Goal: Information Seeking & Learning: Check status

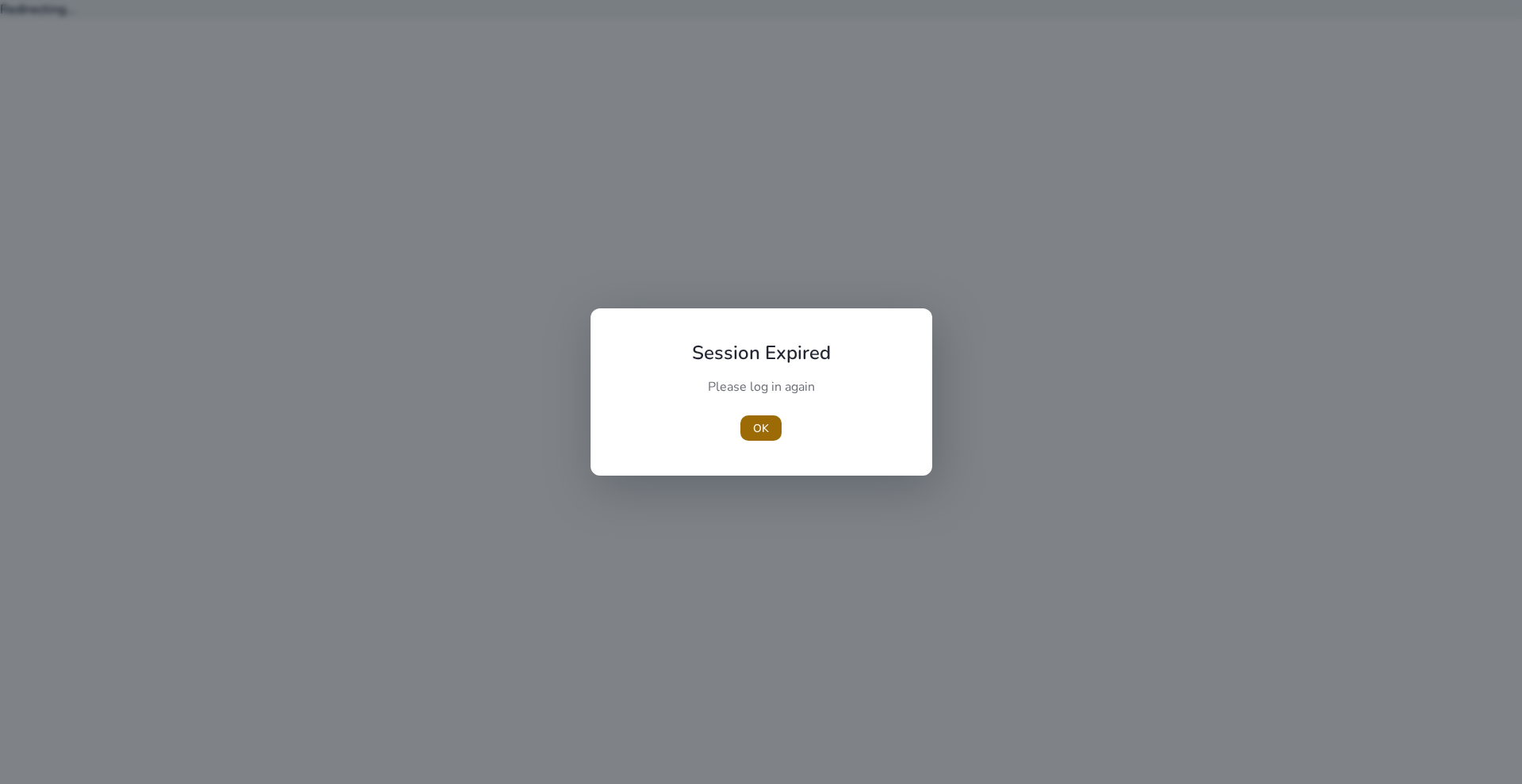
click at [768, 423] on span "OK" at bounding box center [761, 428] width 16 height 17
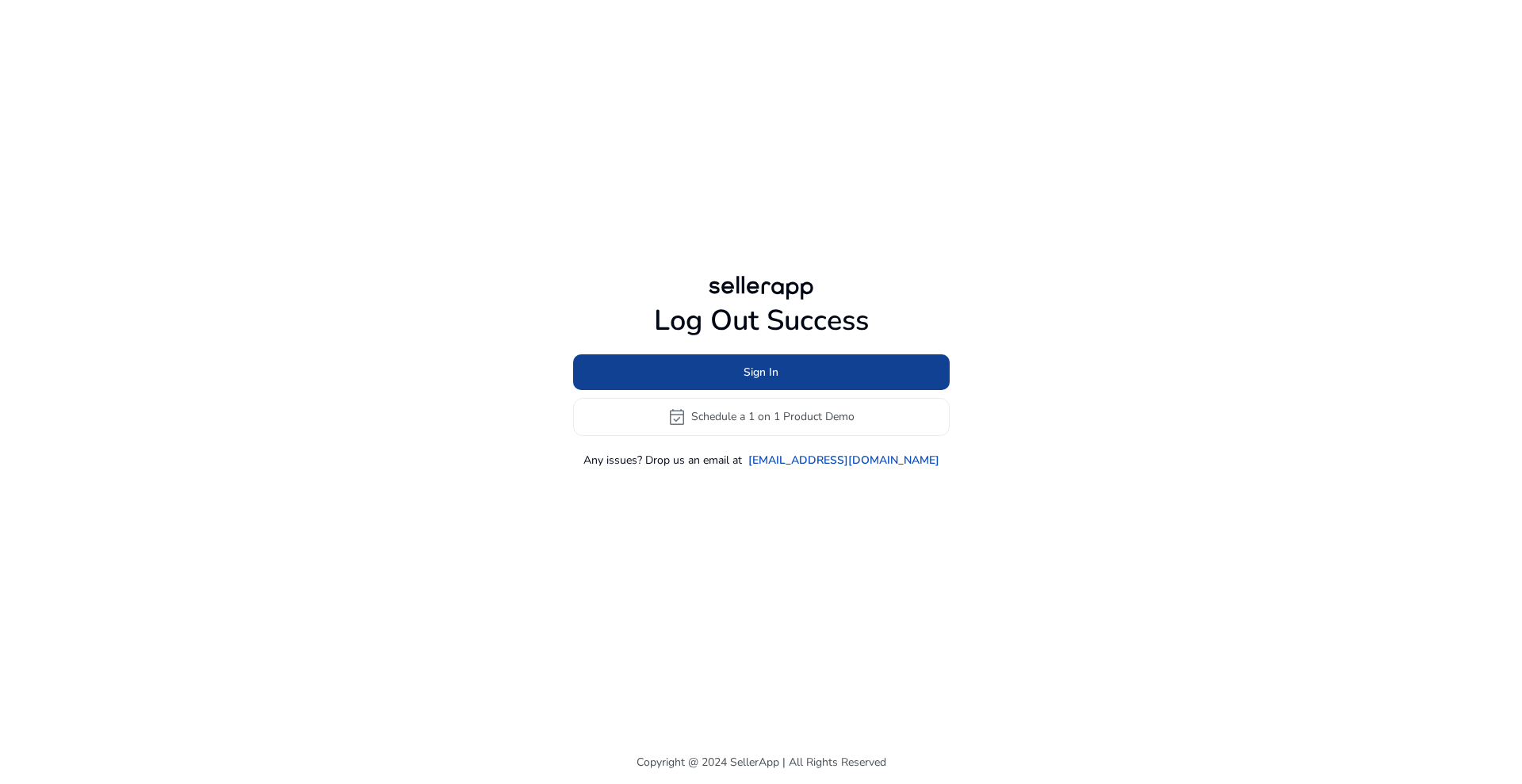
click at [707, 363] on span at bounding box center [761, 371] width 376 height 38
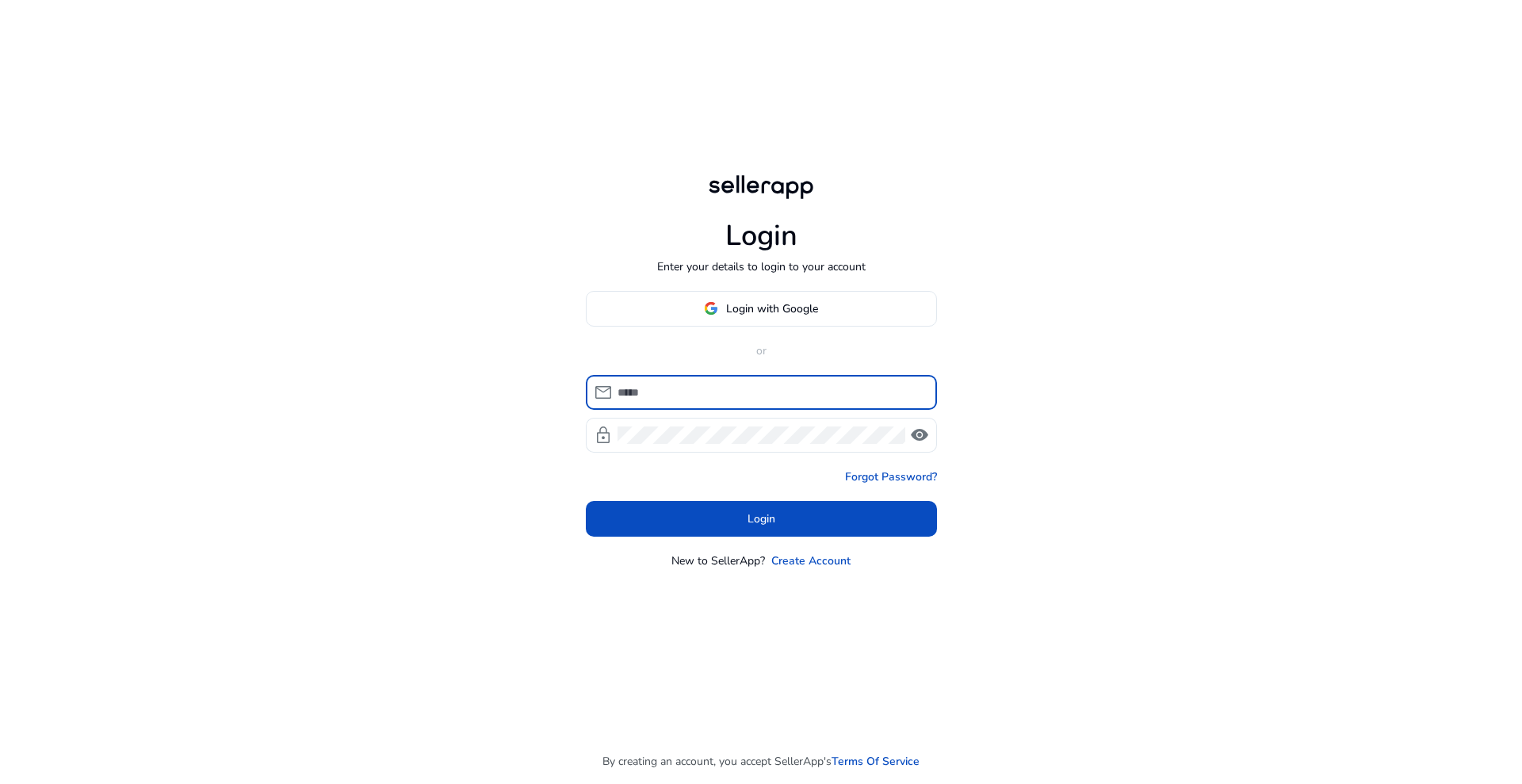
click at [725, 396] on input at bounding box center [771, 392] width 307 height 18
type input "**********"
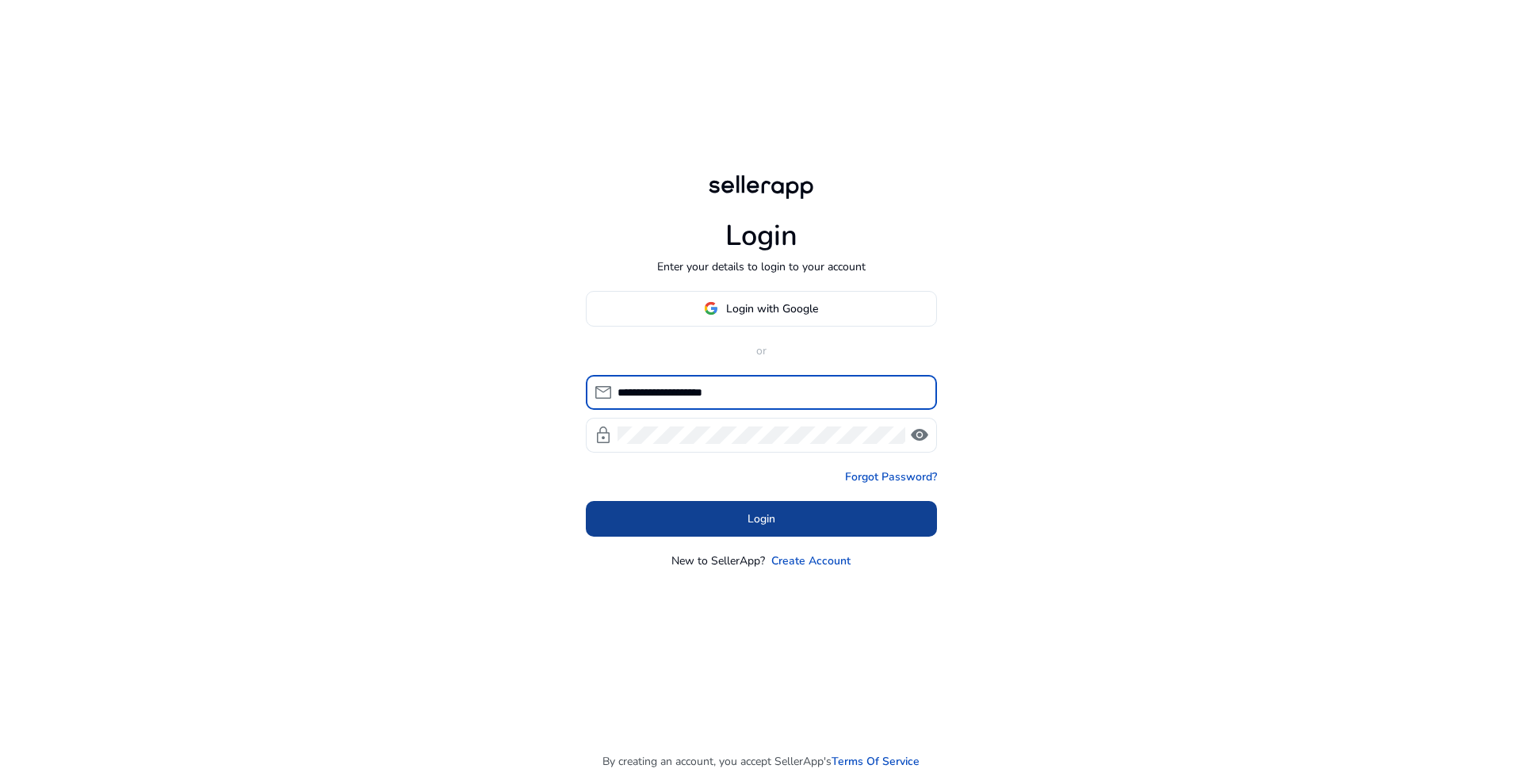
click at [764, 521] on span "Login" at bounding box center [761, 518] width 27 height 17
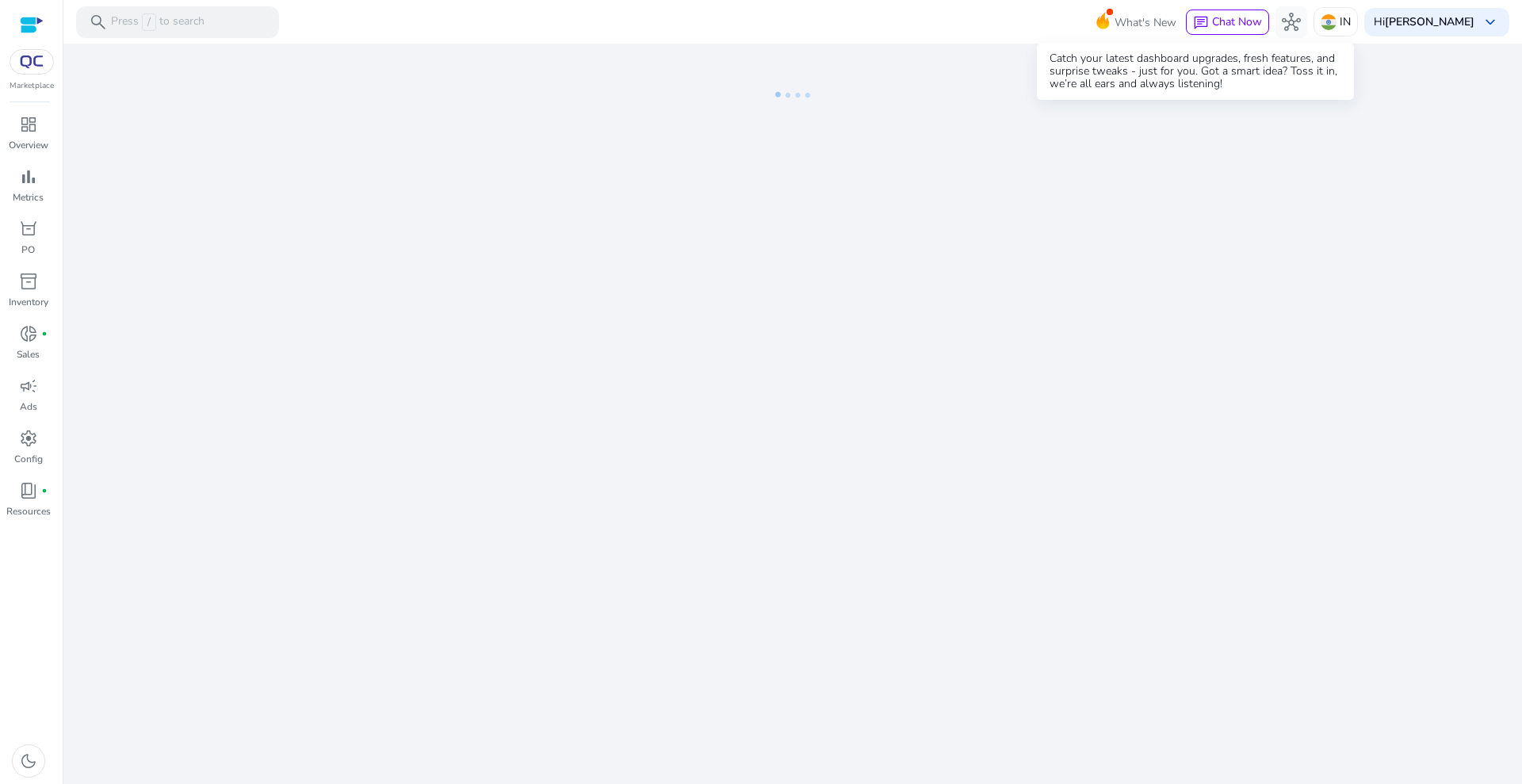
click at [1167, 19] on span "What's New" at bounding box center [1145, 22] width 61 height 27
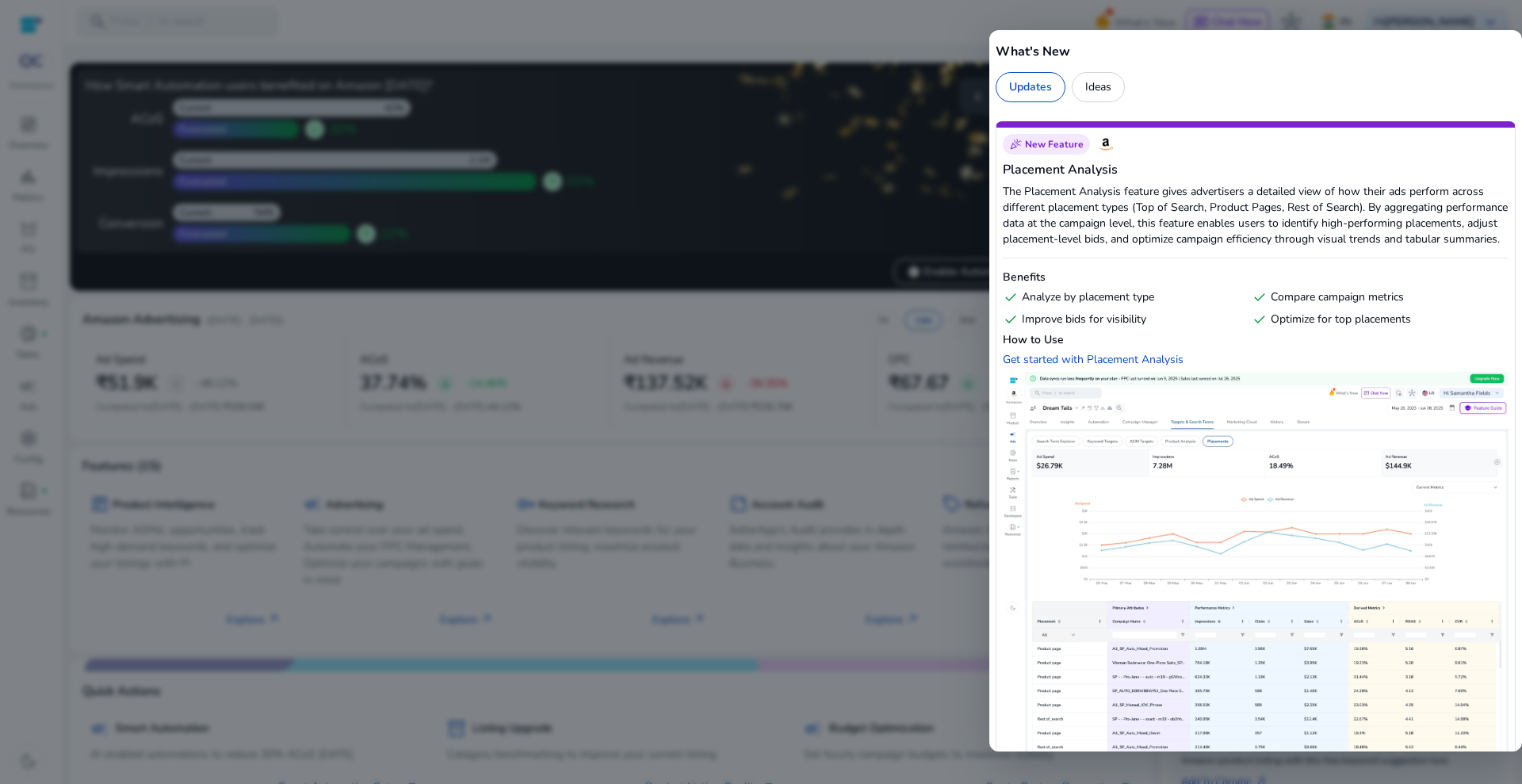
click at [1091, 24] on div at bounding box center [761, 392] width 1522 height 784
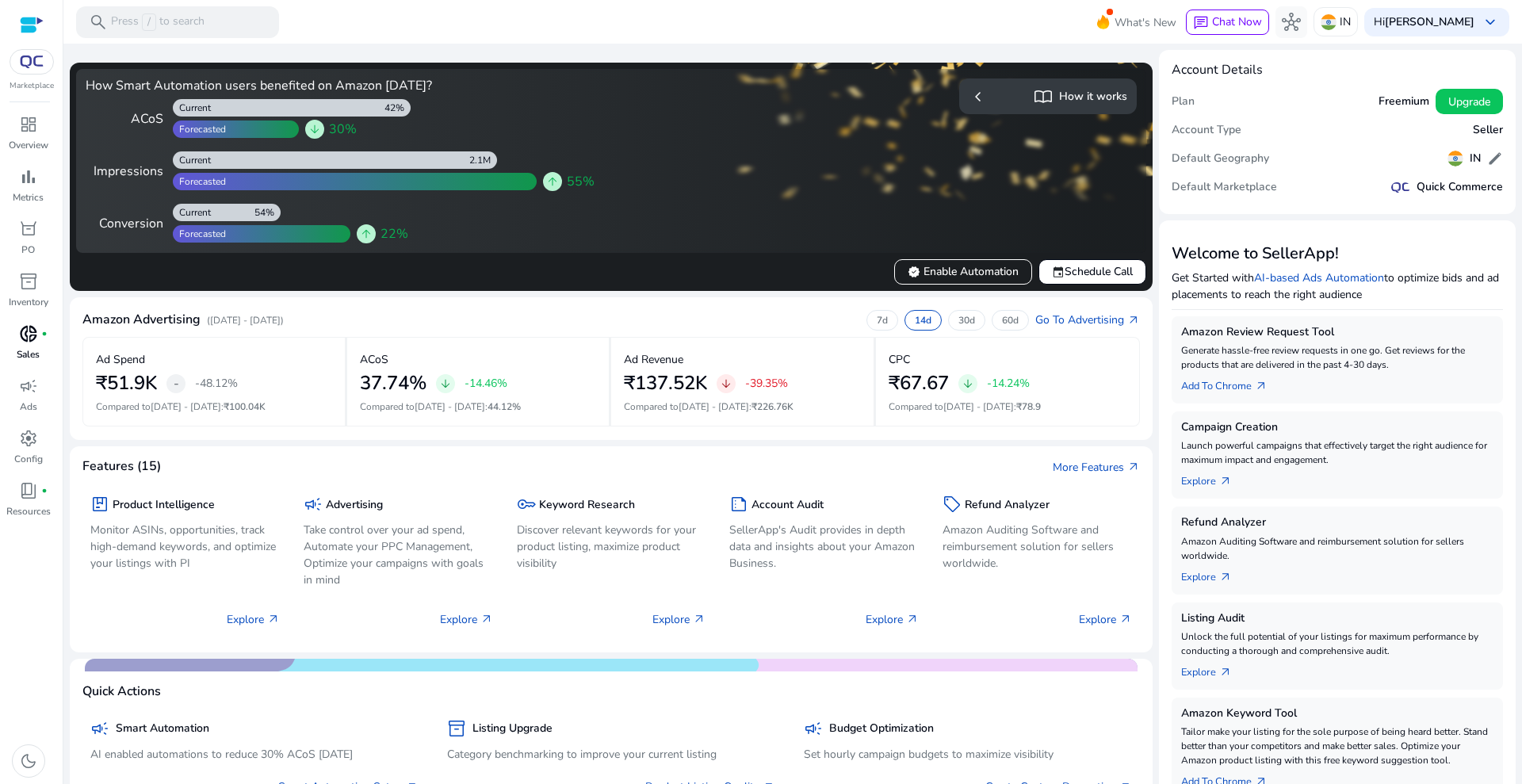
click at [11, 345] on link "donut_small fiber_manual_record Sales" at bounding box center [28, 348] width 57 height 53
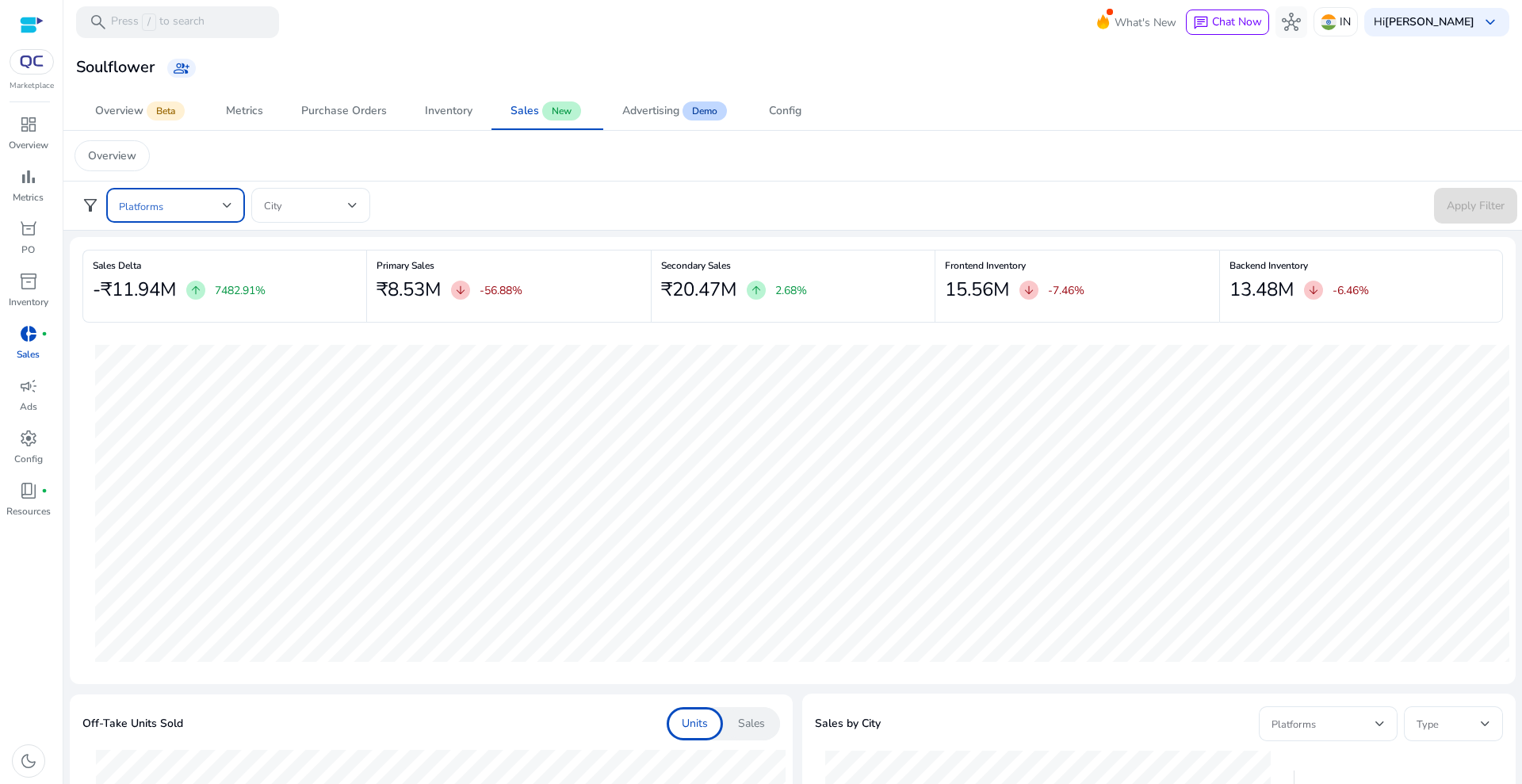
click at [185, 203] on span at bounding box center [171, 205] width 104 height 18
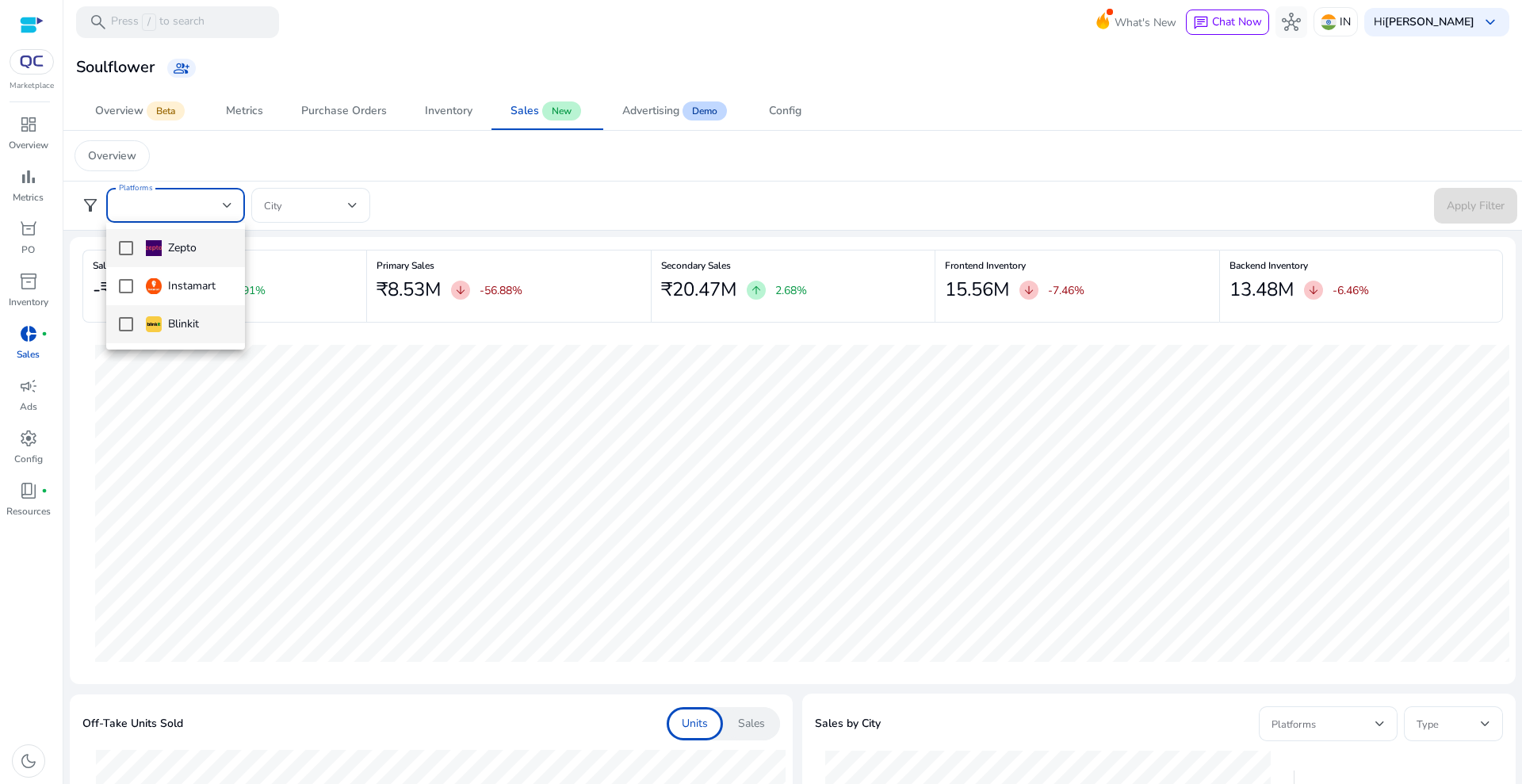
click at [137, 321] on mat-option "Blinkit" at bounding box center [175, 323] width 138 height 38
click at [1481, 198] on div at bounding box center [761, 392] width 1522 height 784
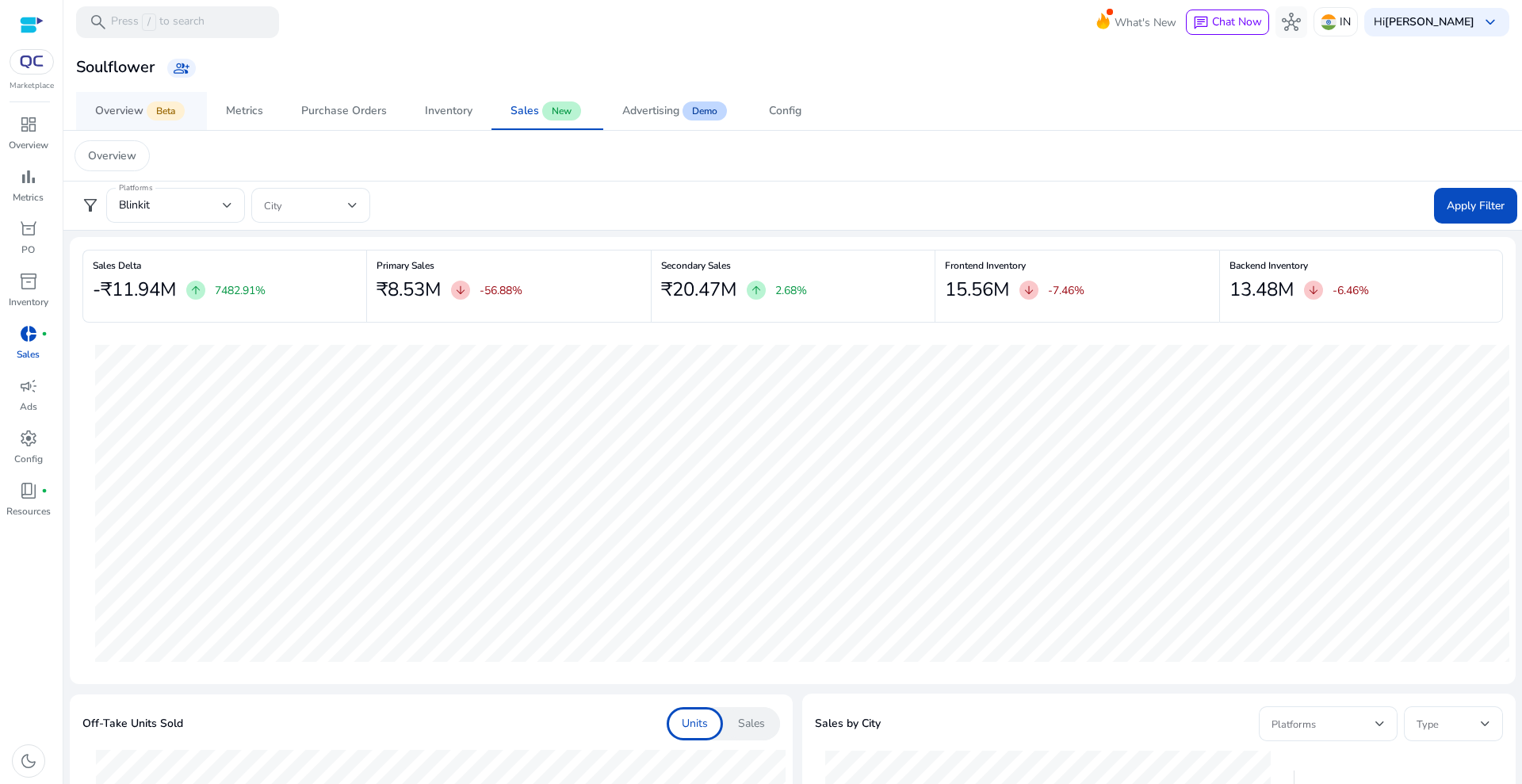
click at [153, 107] on span "Beta" at bounding box center [166, 111] width 38 height 19
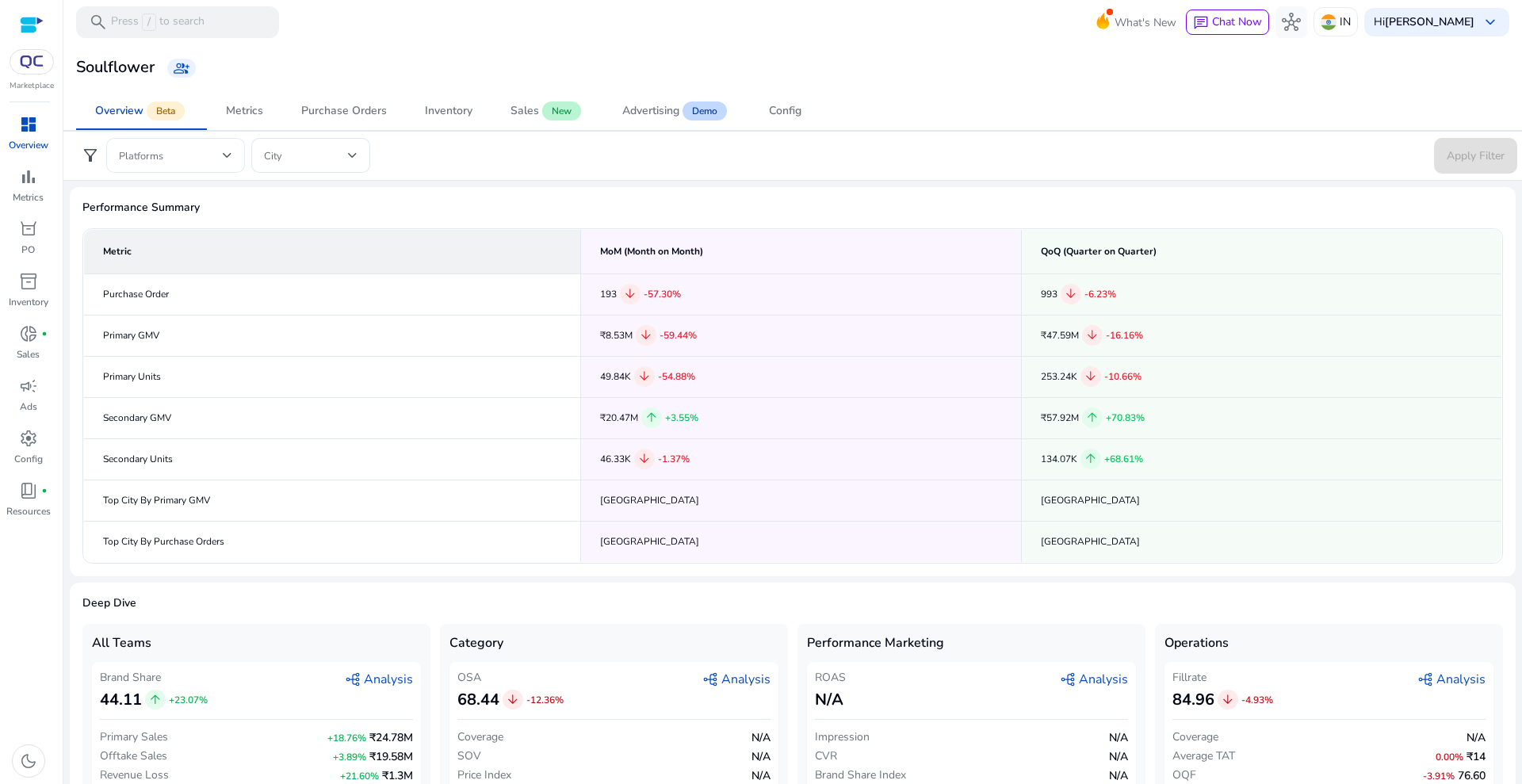
click at [179, 164] on div at bounding box center [175, 156] width 113 height 19
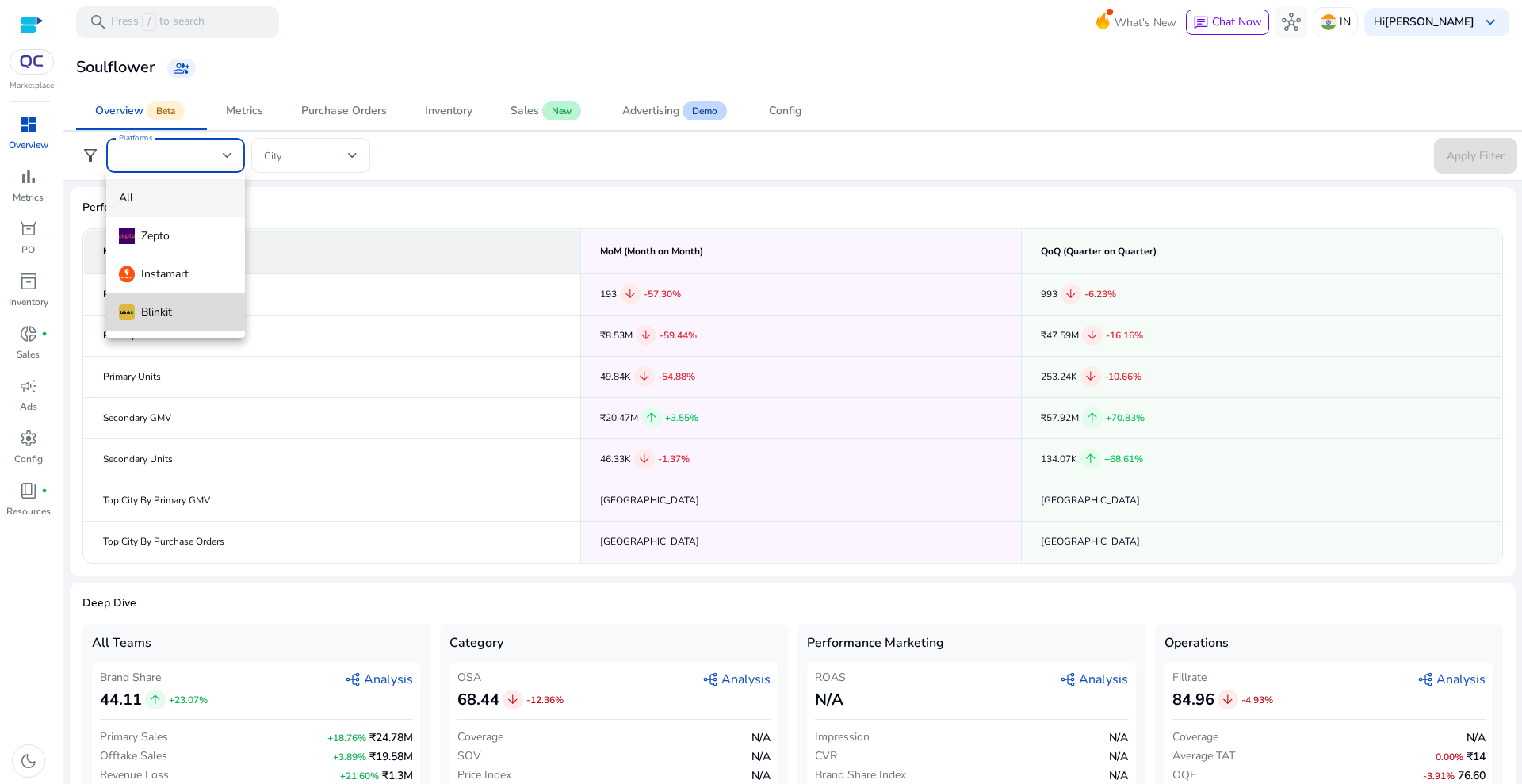
click at [161, 316] on div "Blinkit" at bounding box center [145, 313] width 54 height 18
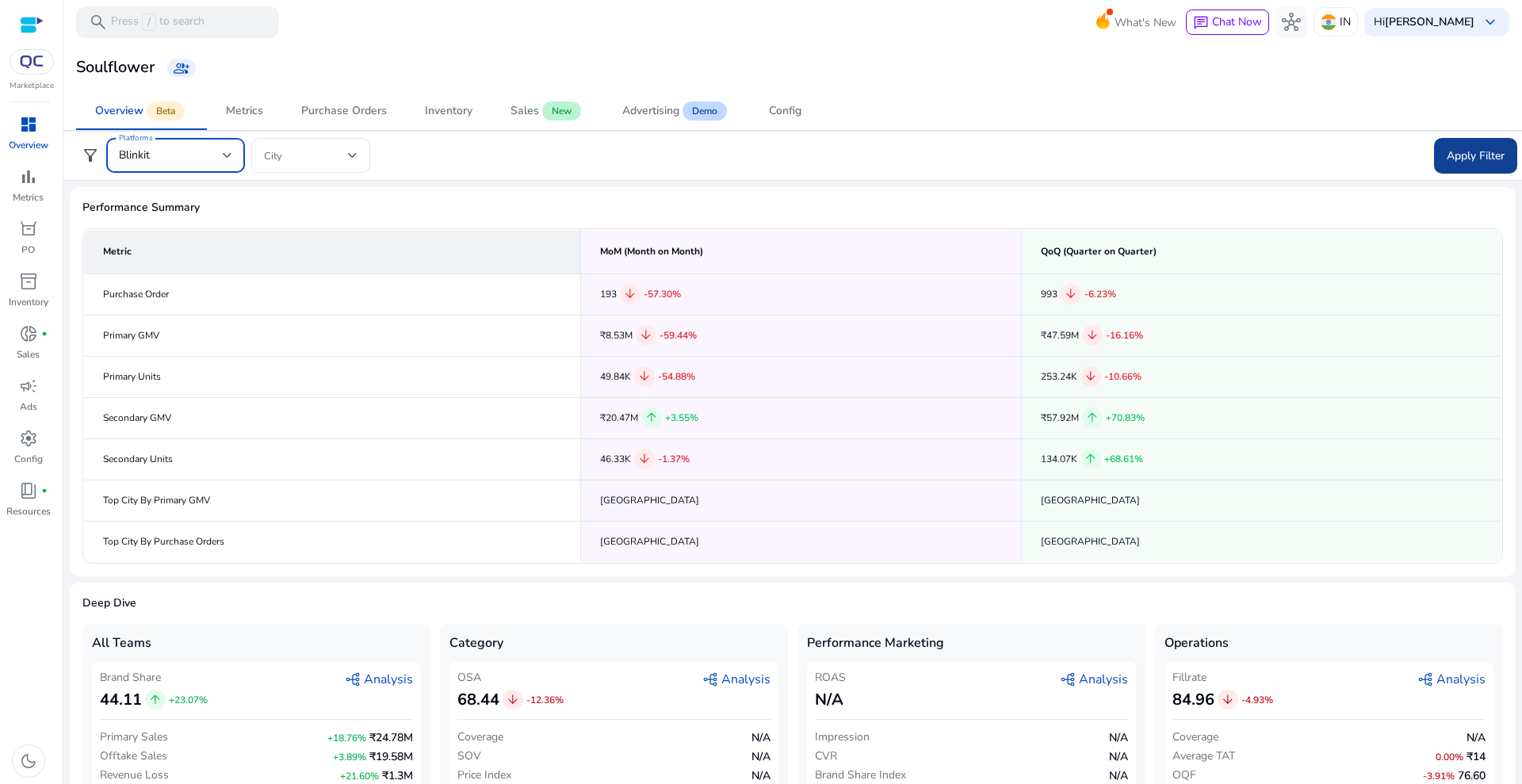
click at [1497, 149] on span "Apply Filter" at bounding box center [1475, 155] width 57 height 17
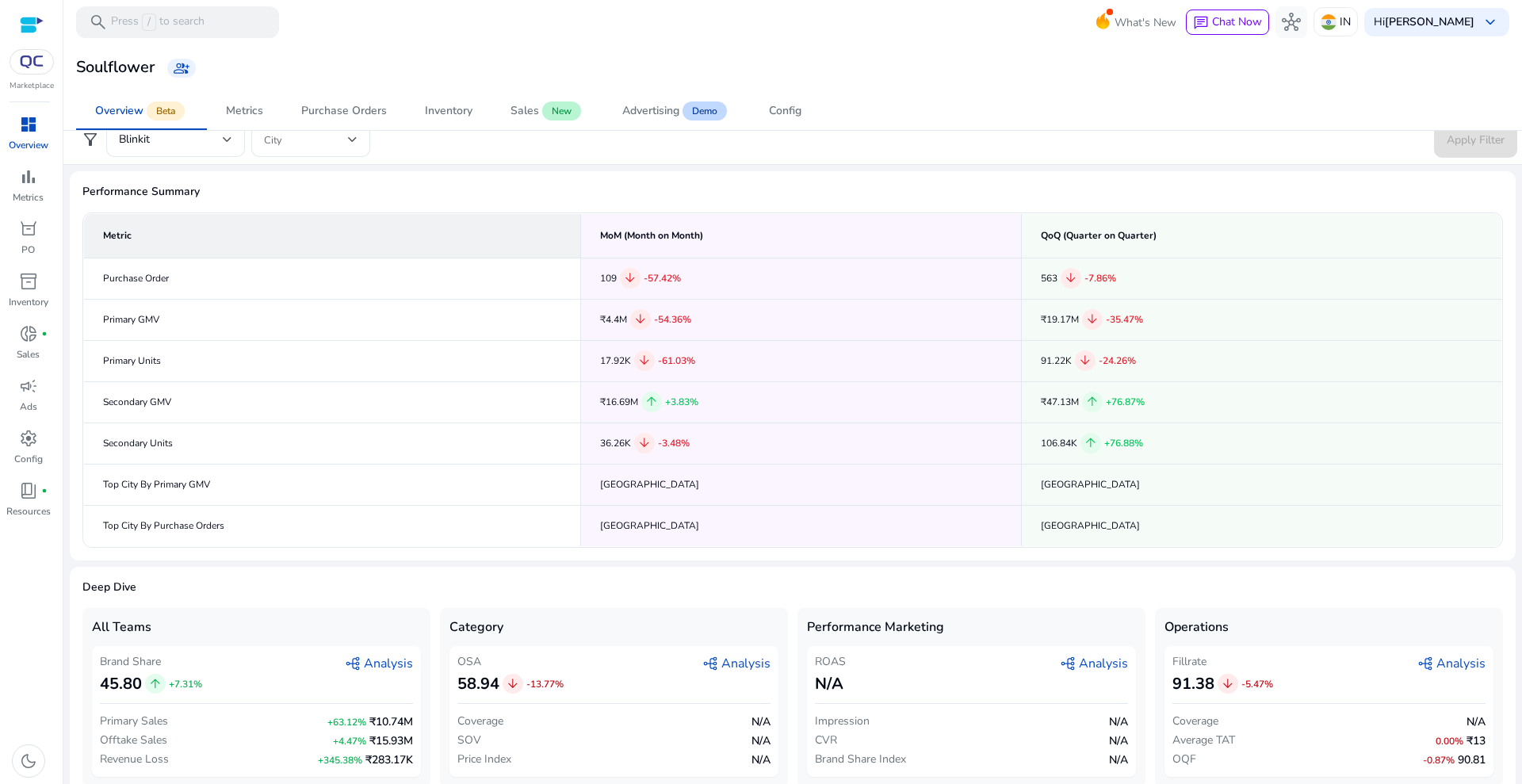
scroll to position [31, 0]
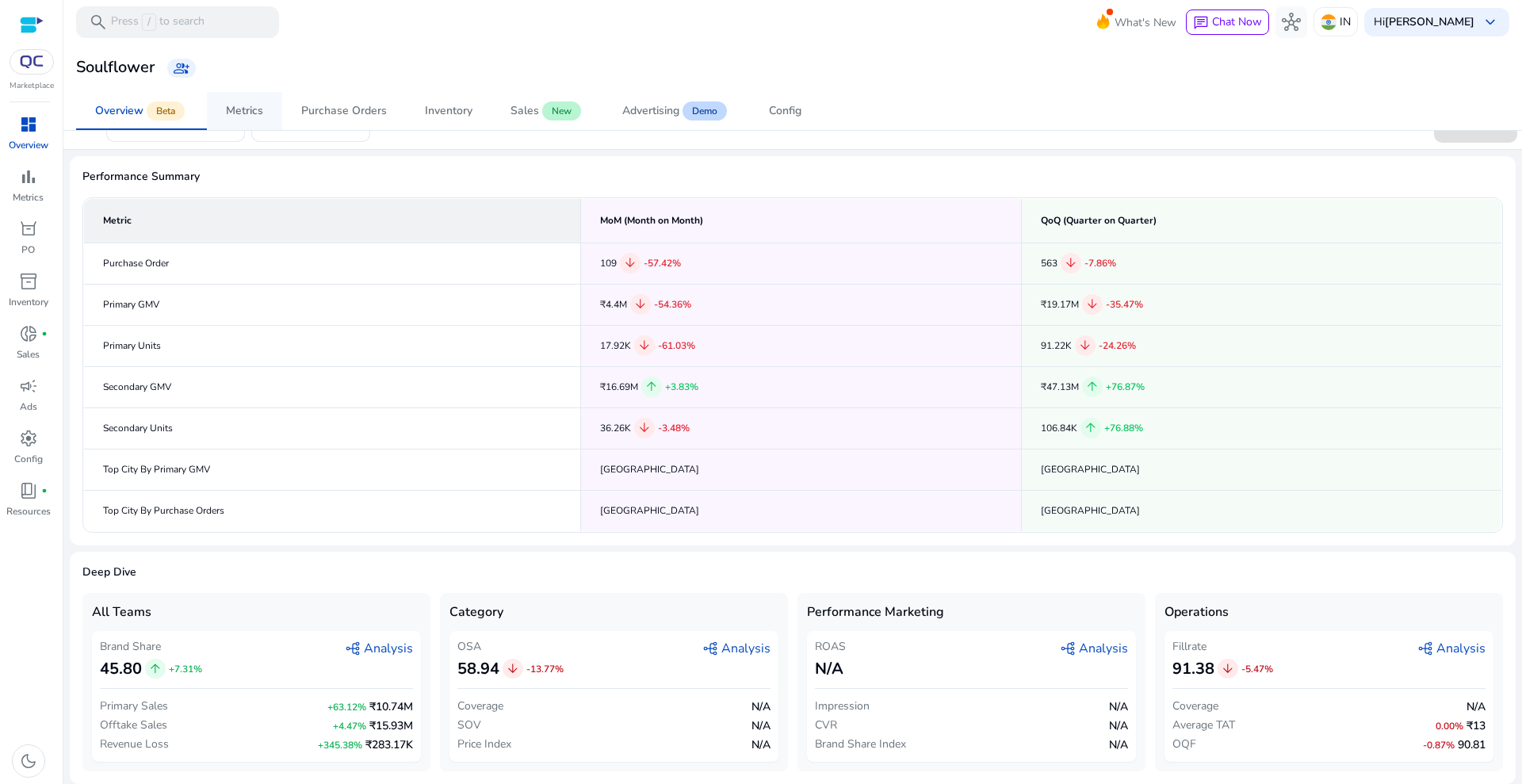
click at [247, 95] on span "Metrics" at bounding box center [245, 110] width 37 height 38
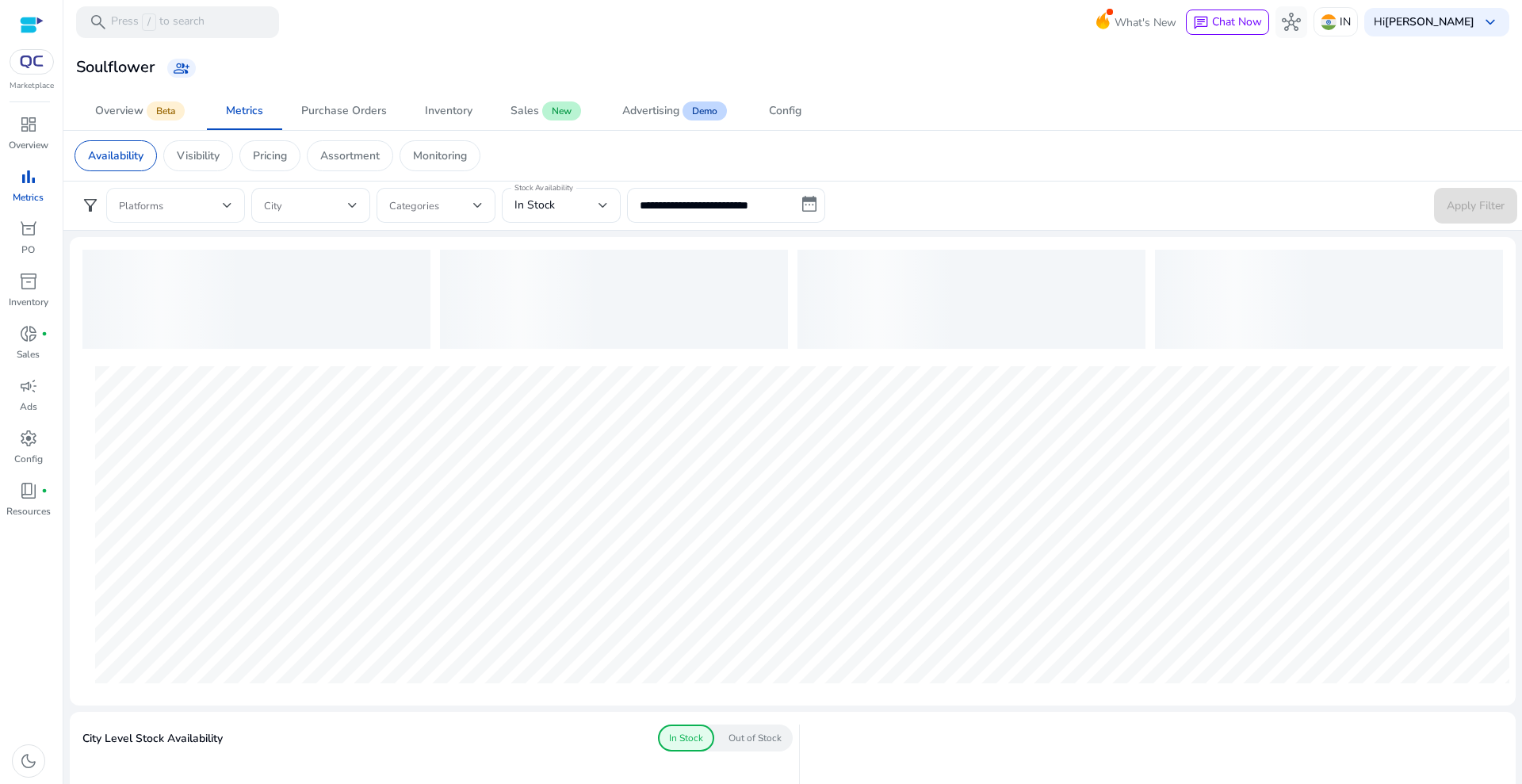
click at [181, 206] on span at bounding box center [171, 205] width 104 height 18
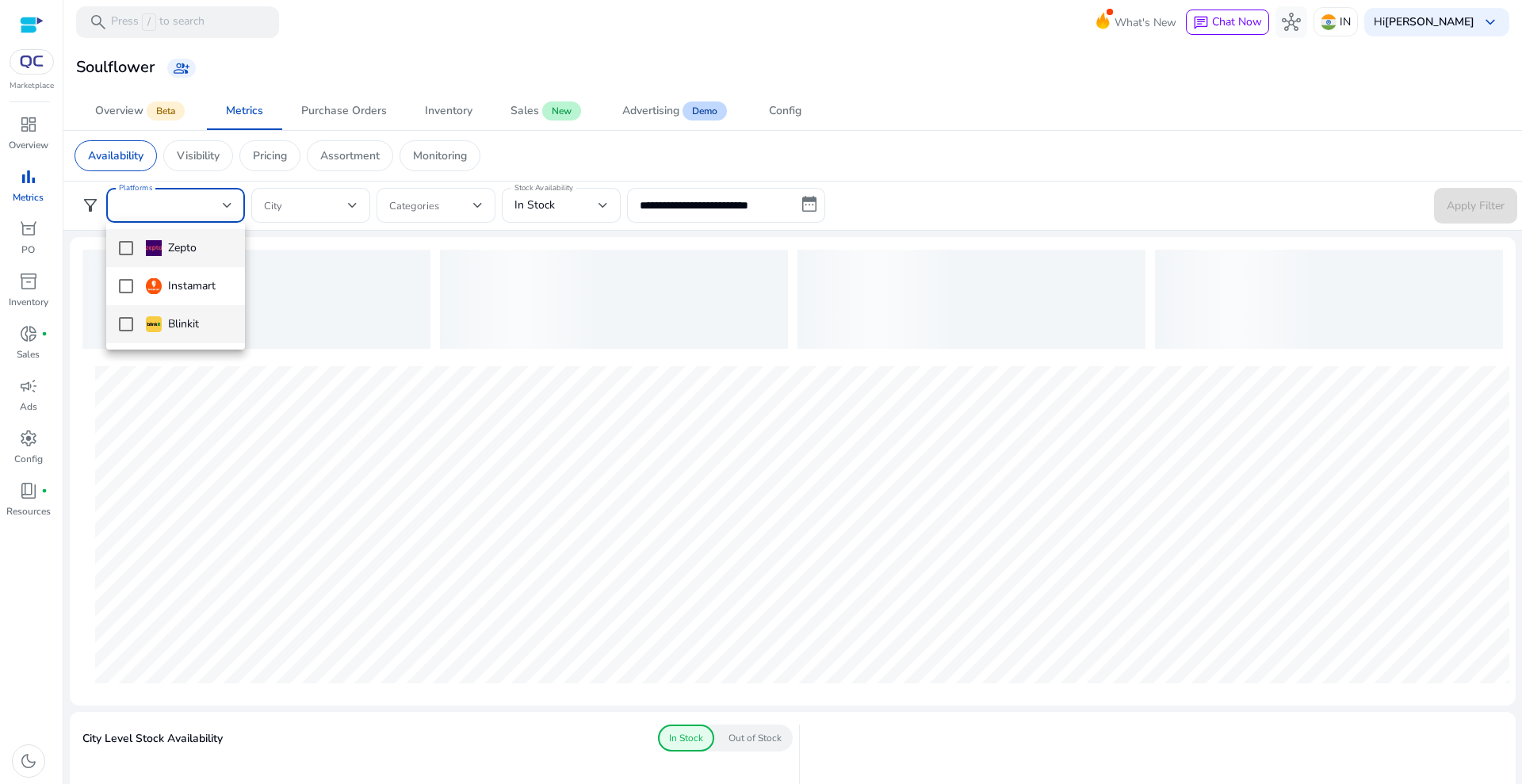
click at [162, 329] on div "Blinkit" at bounding box center [172, 324] width 54 height 18
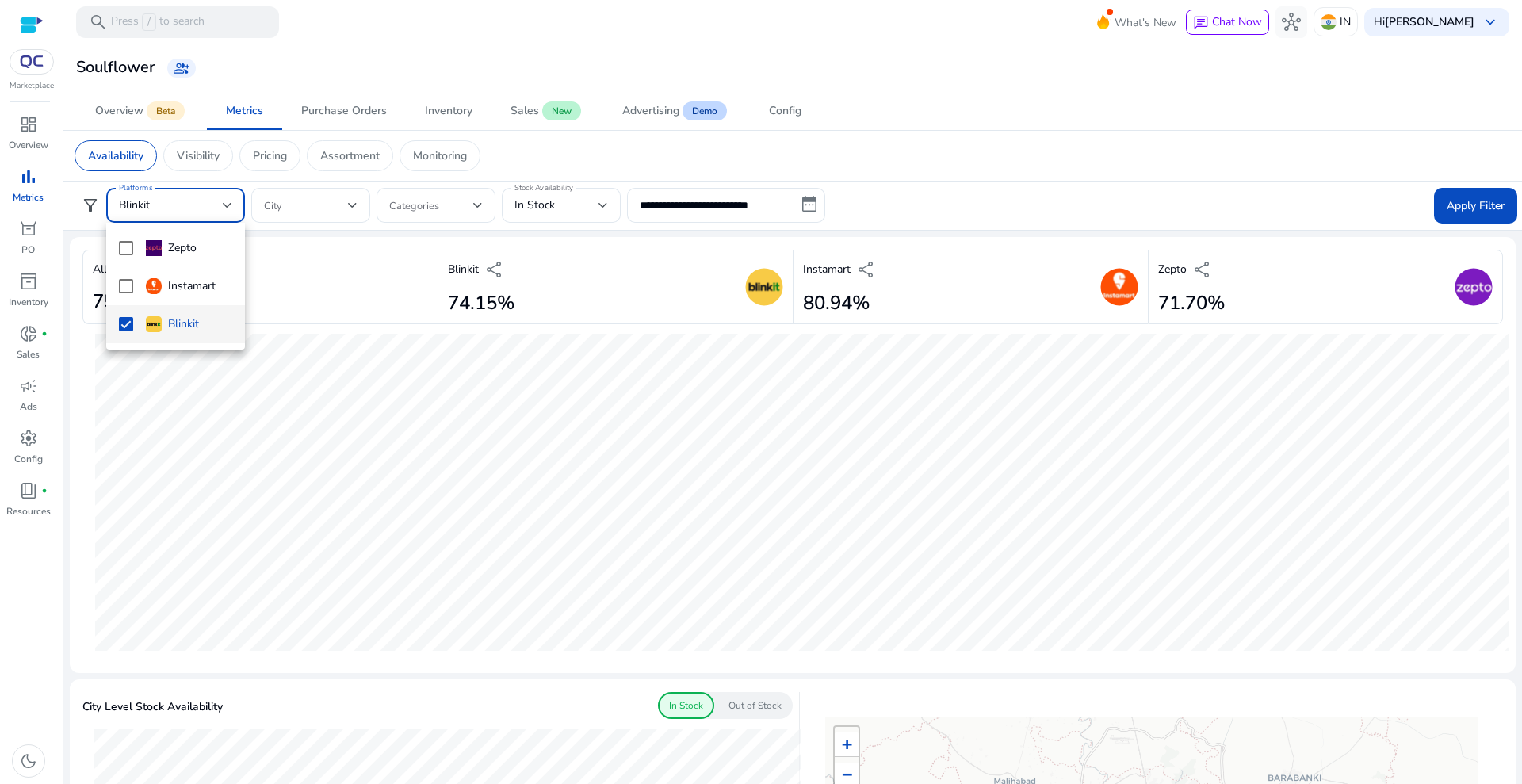
click at [1449, 200] on div at bounding box center [761, 392] width 1522 height 784
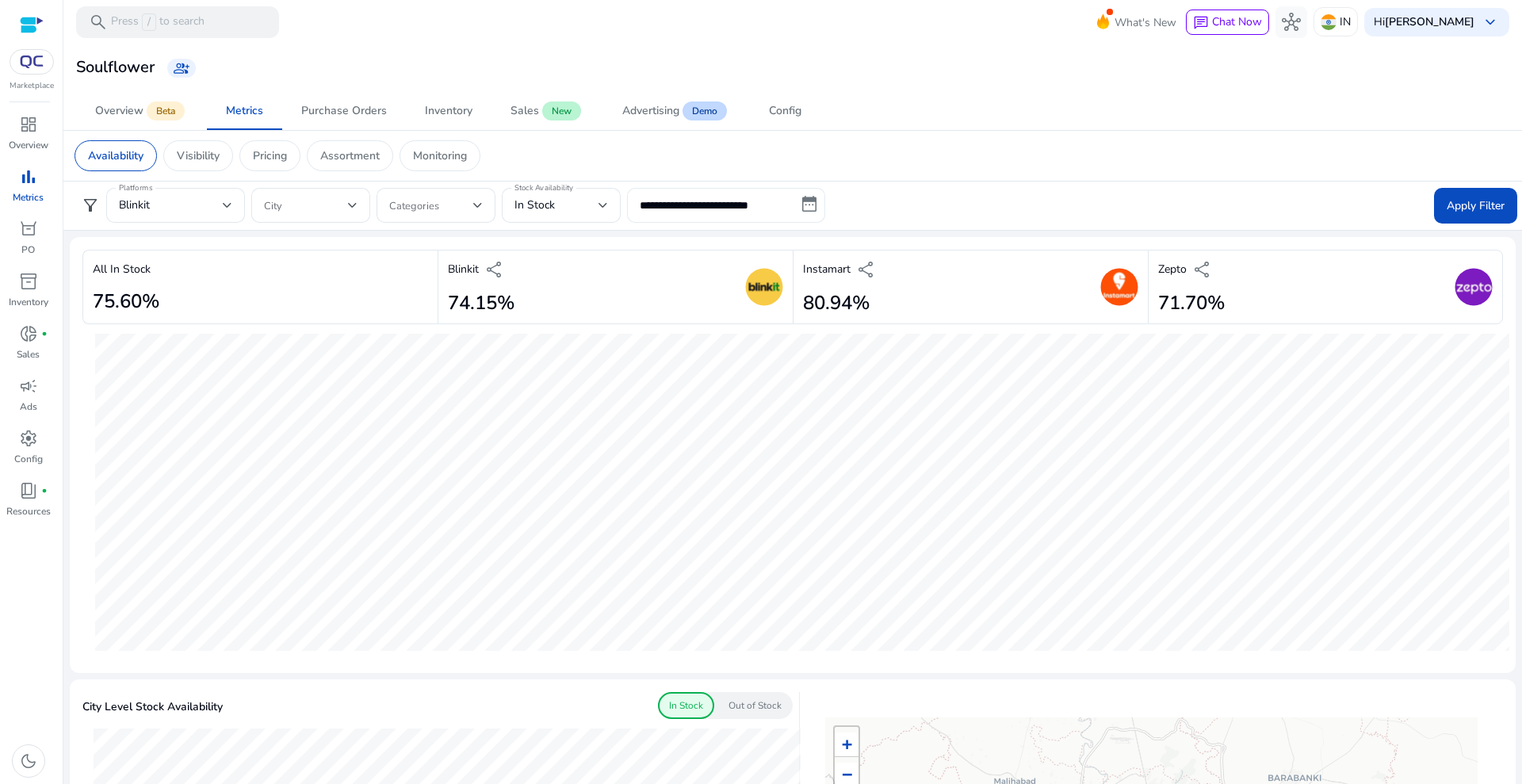
click at [676, 202] on input "**********" at bounding box center [726, 205] width 198 height 35
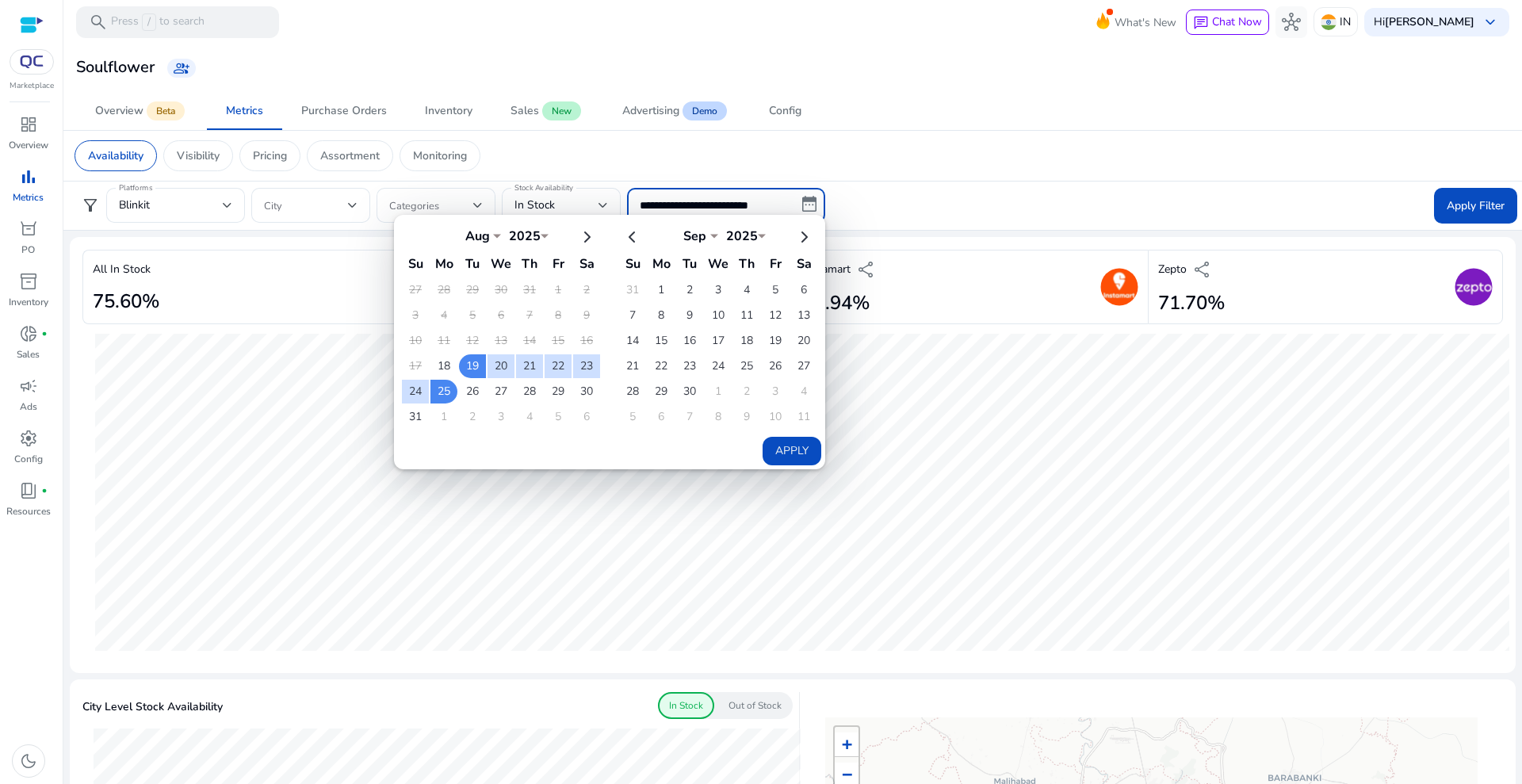
click at [677, 172] on div "Availability Visibility Pricing Assortment Monitoring" at bounding box center [792, 155] width 1462 height 50
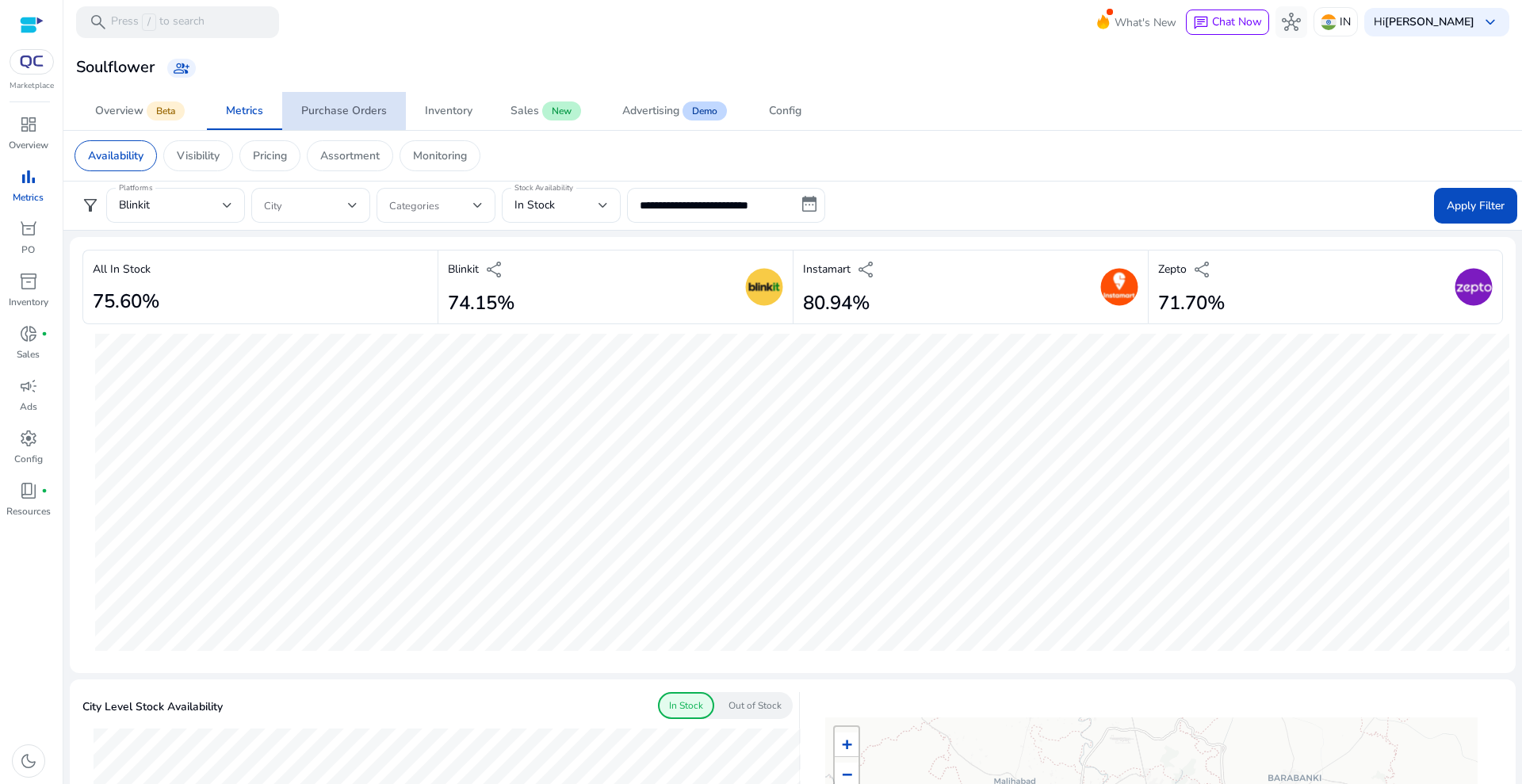
click at [345, 100] on span "Purchase Orders" at bounding box center [344, 110] width 86 height 38
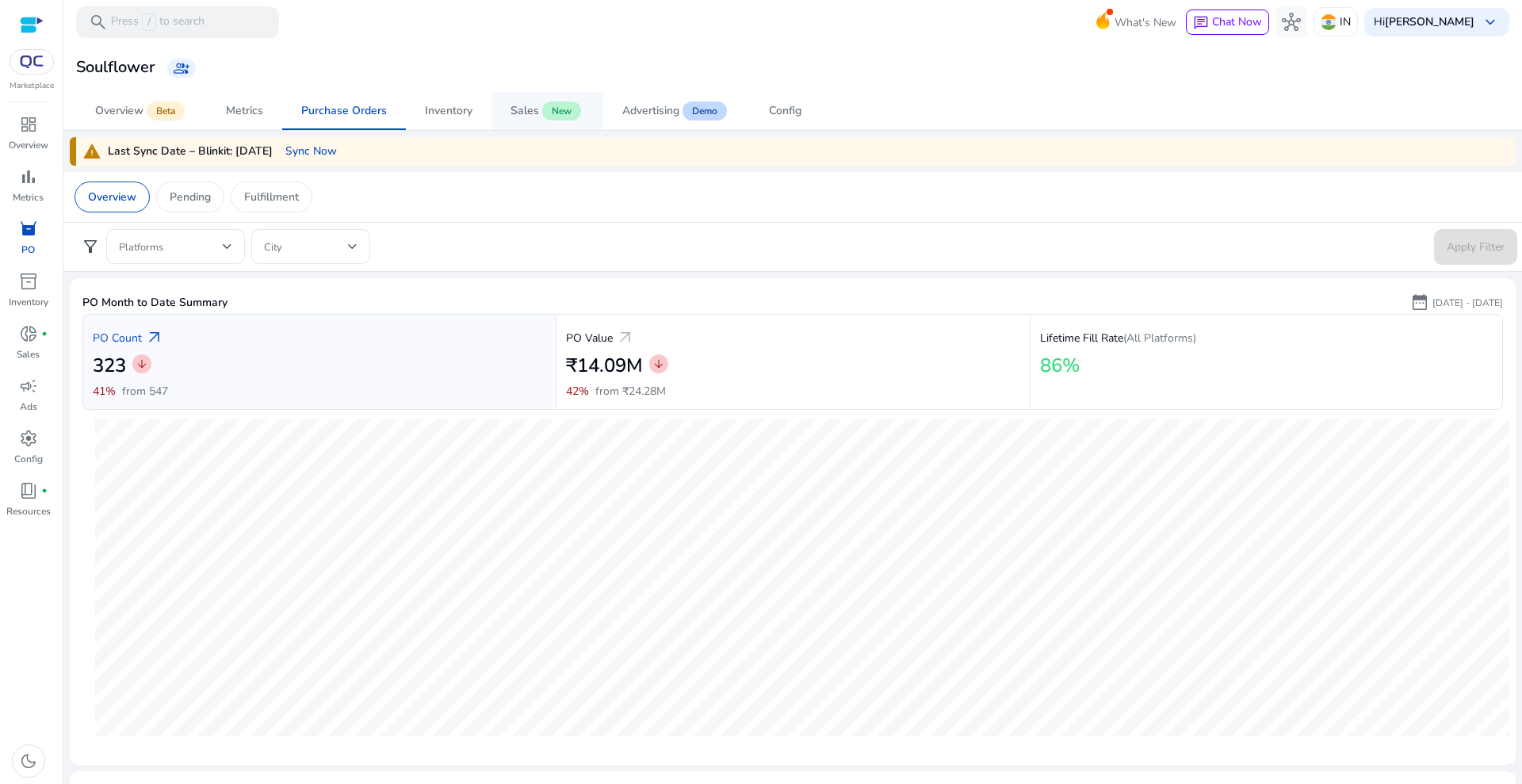
click at [555, 108] on span "New" at bounding box center [562, 111] width 39 height 19
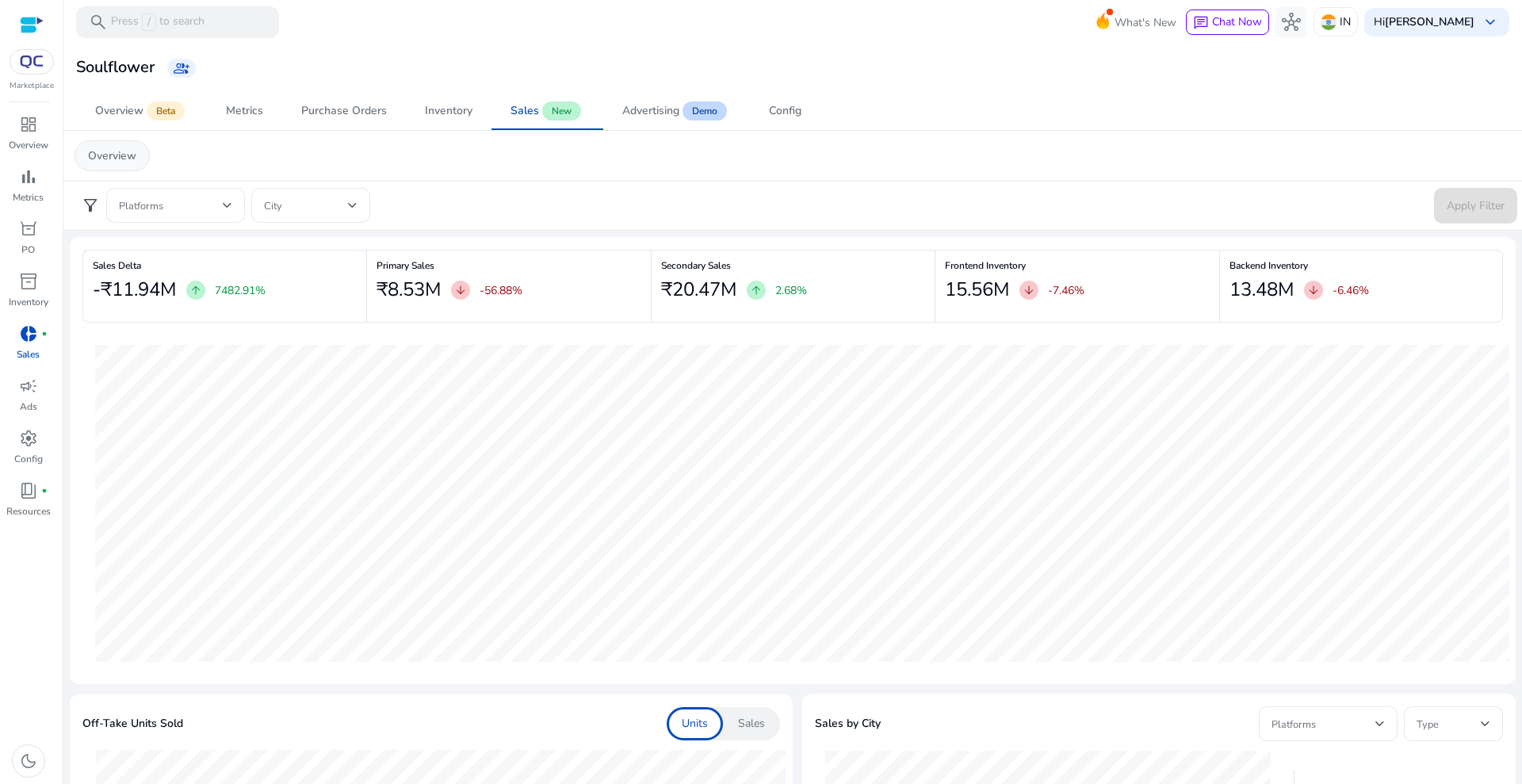
click at [128, 159] on p "Overview" at bounding box center [112, 155] width 49 height 17
click at [223, 204] on div at bounding box center [228, 205] width 10 height 7
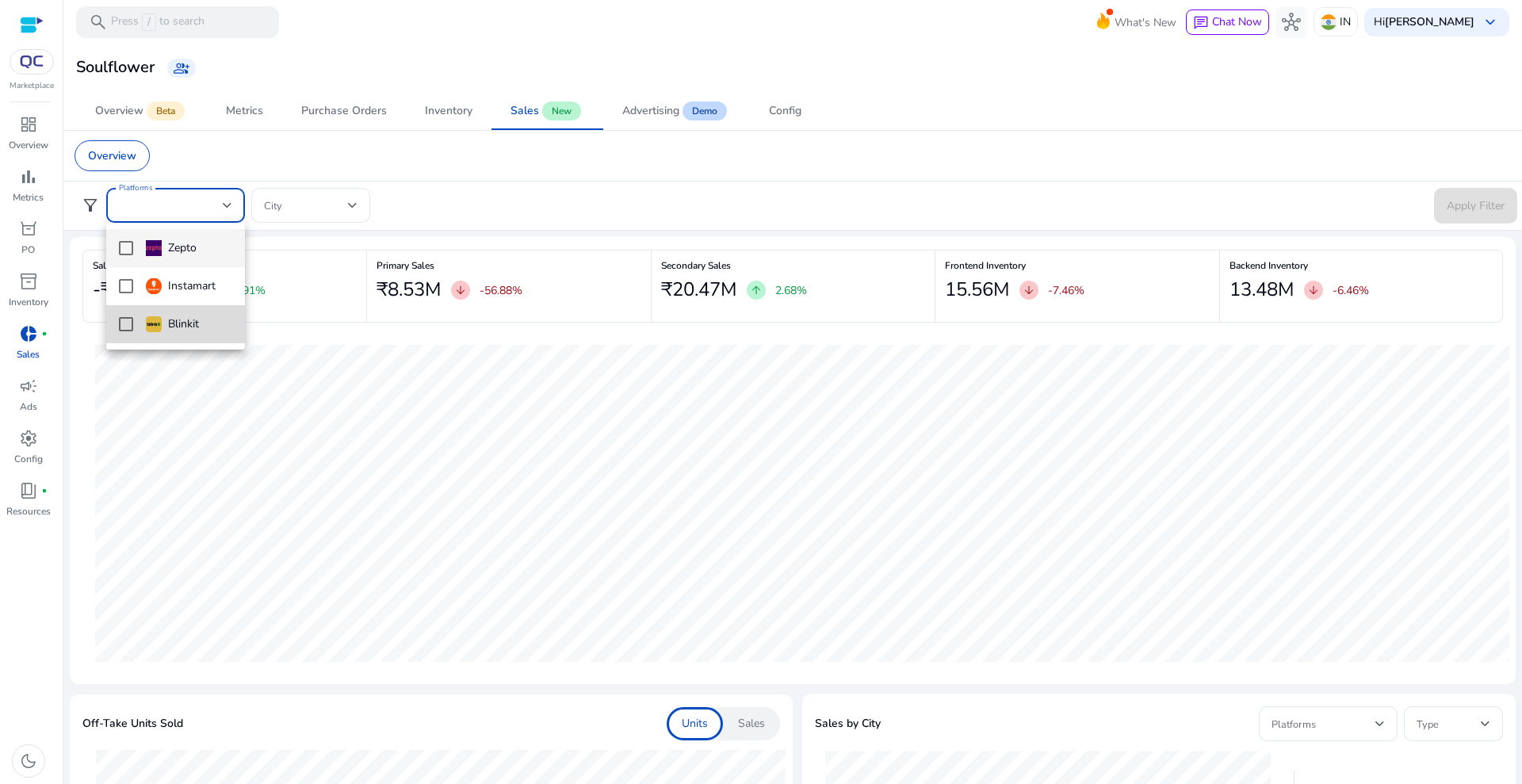
click at [176, 321] on div "Blinkit" at bounding box center [172, 324] width 54 height 18
click at [1465, 193] on div at bounding box center [761, 392] width 1522 height 784
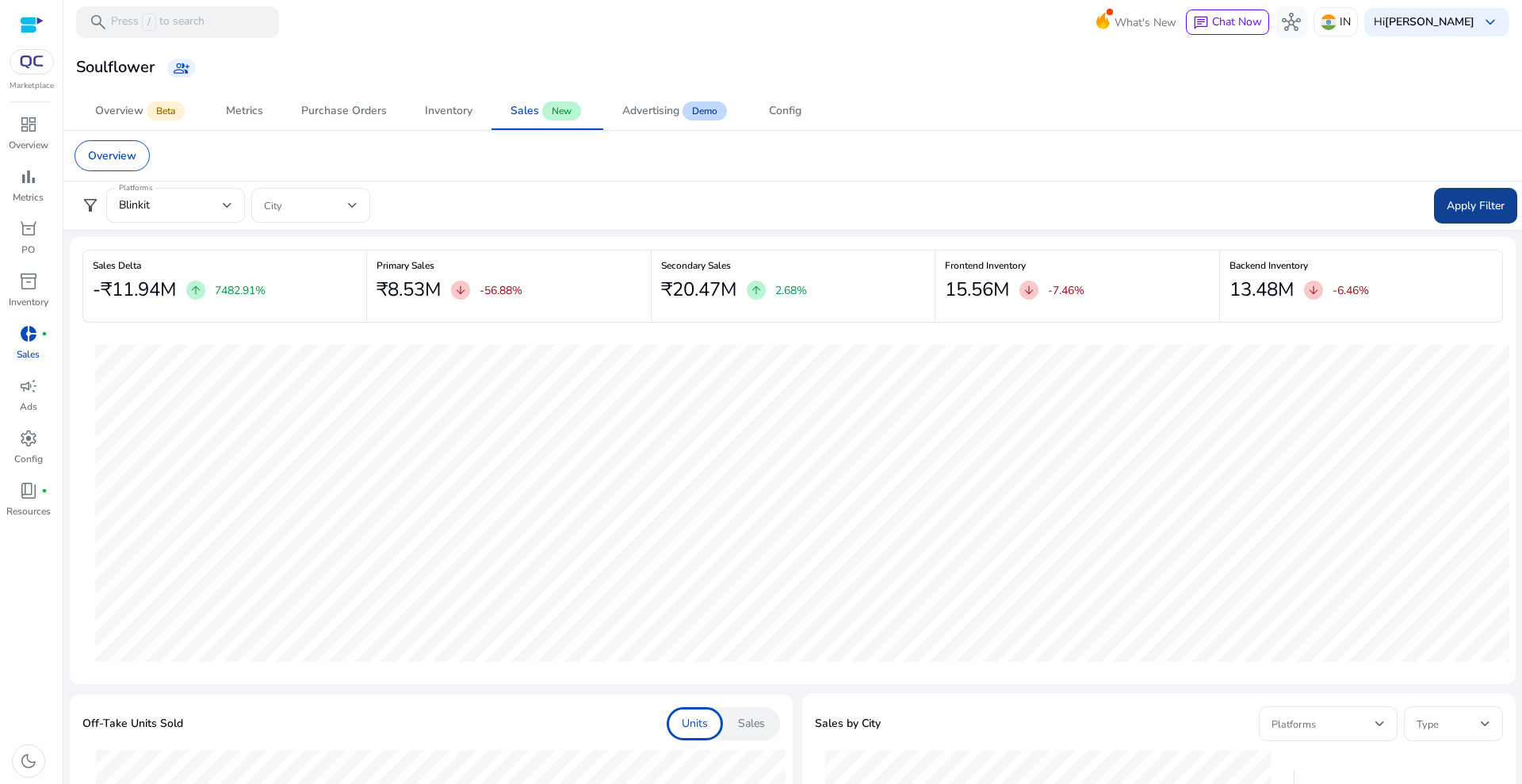
click at [1472, 198] on span "Apply Filter" at bounding box center [1475, 205] width 57 height 17
click at [178, 71] on span "group_add" at bounding box center [181, 68] width 16 height 16
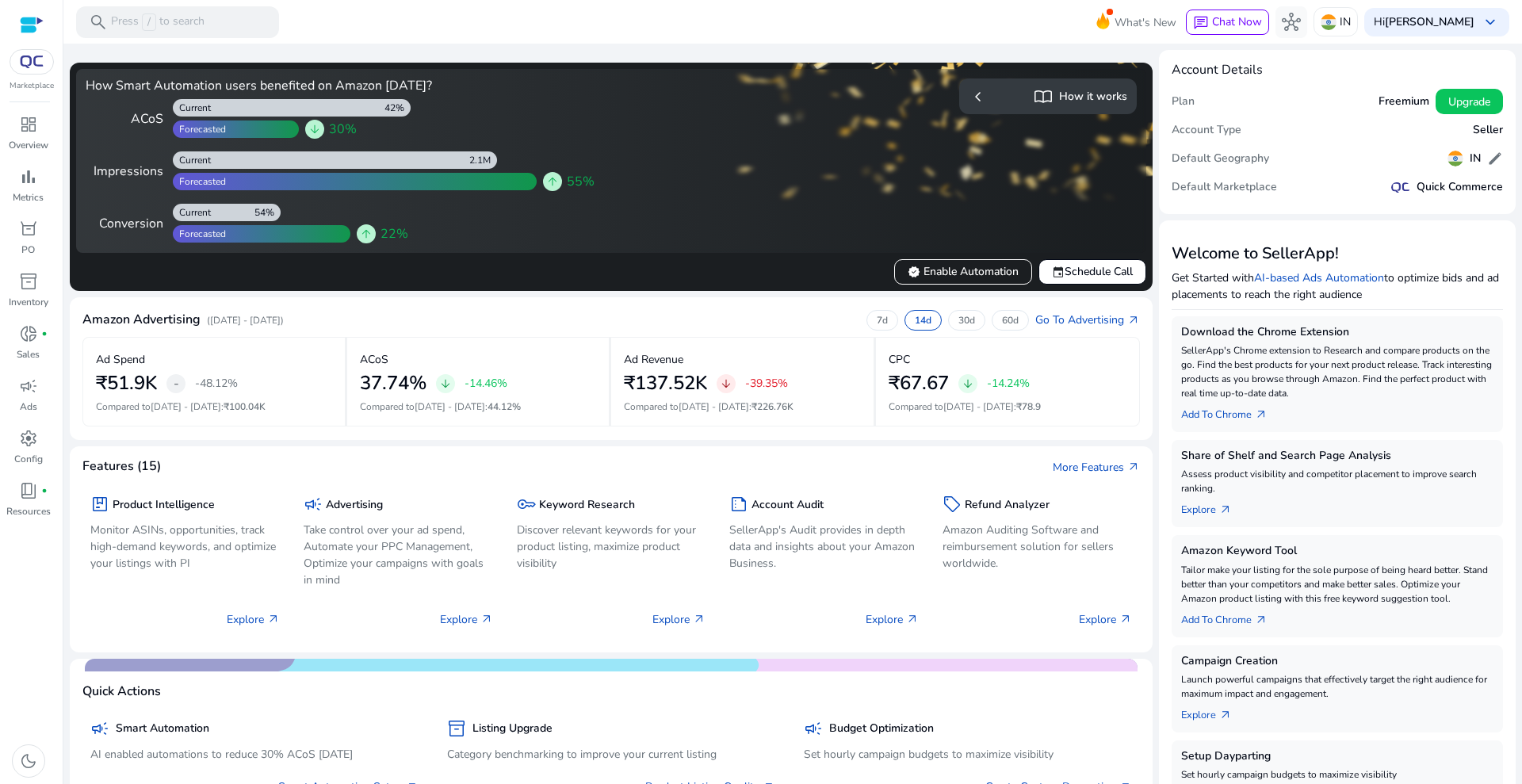
click at [48, 76] on div "Marketplace" at bounding box center [31, 46] width 62 height 92
click at [37, 333] on span "donut_small" at bounding box center [29, 334] width 19 height 19
